Goal: Understand process/instructions: Learn how to perform a task or action

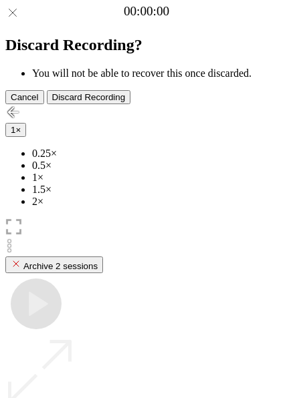
scroll to position [119, 0]
